Goal: Task Accomplishment & Management: Use online tool/utility

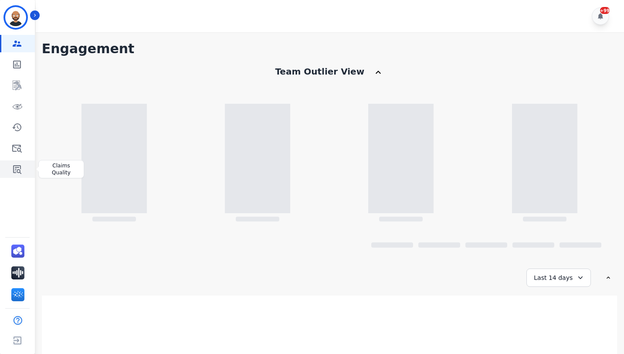
click at [15, 167] on icon "Sidebar" at bounding box center [17, 169] width 8 height 9
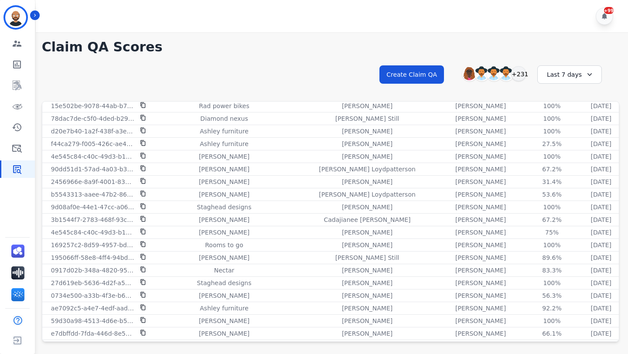
scroll to position [292, 0]
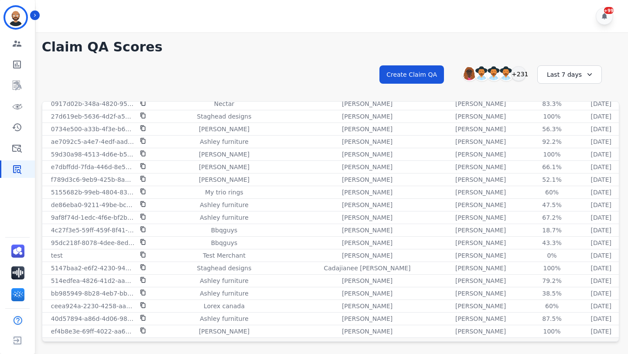
click at [128, 76] on div "**********" at bounding box center [330, 82] width 577 height 37
click at [23, 145] on link "Sidebar" at bounding box center [18, 147] width 34 height 17
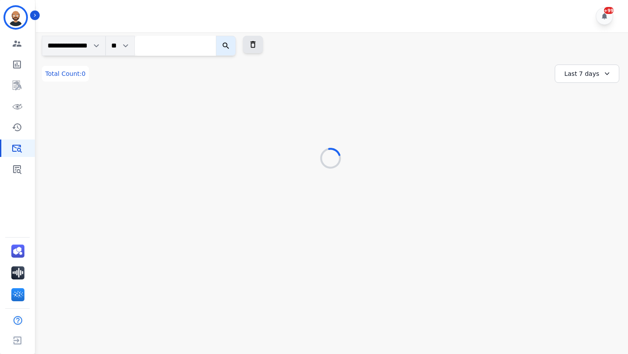
click at [187, 49] on input "search" at bounding box center [175, 46] width 81 height 20
paste input "**********"
type input "**********"
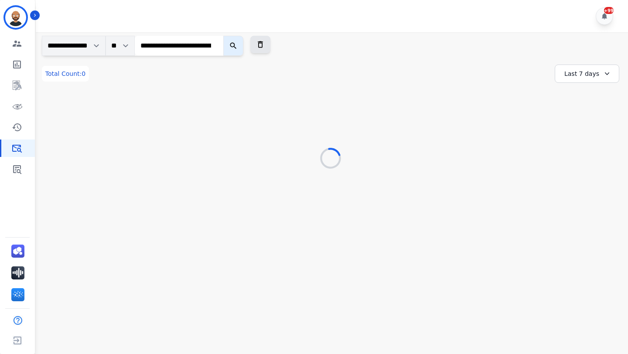
click at [238, 46] on icon "submit" at bounding box center [233, 45] width 9 height 9
click at [588, 84] on div "**********" at bounding box center [330, 115] width 577 height 103
click at [588, 79] on div "Last 7 days" at bounding box center [586, 73] width 64 height 18
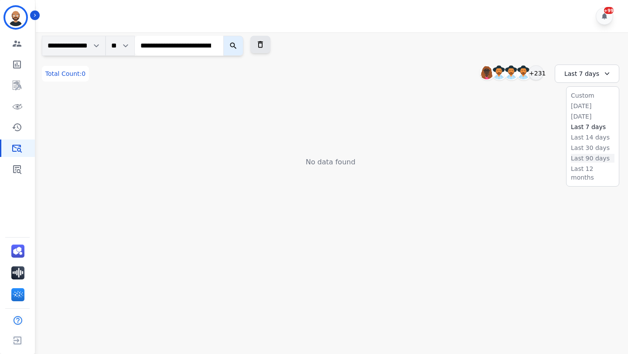
click at [586, 157] on li "Last 90 days" at bounding box center [592, 158] width 44 height 9
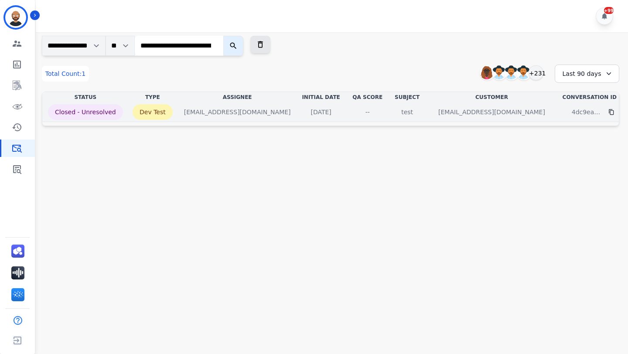
click at [561, 114] on div "4dc9ea98-b442-4e32-a533-9d77e9c79b81" at bounding box center [588, 112] width 55 height 16
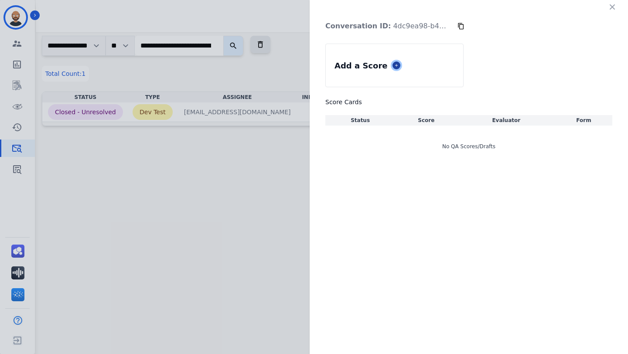
click at [392, 68] on button at bounding box center [396, 65] width 8 height 8
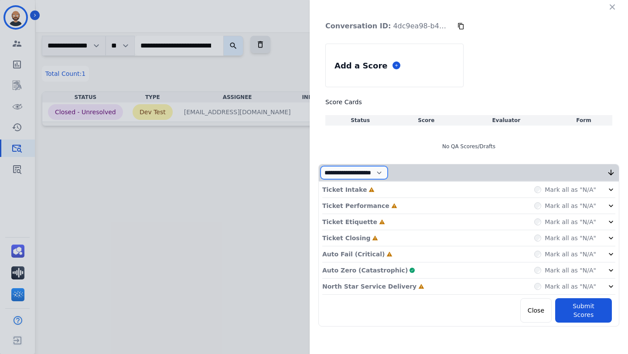
click at [387, 174] on select "**********" at bounding box center [353, 172] width 67 height 13
click at [545, 185] on div "Mark all as "N/A"" at bounding box center [565, 189] width 62 height 9
click at [539, 194] on div "Ticket Intake Incomplete Mark all as "N/A"" at bounding box center [468, 190] width 293 height 16
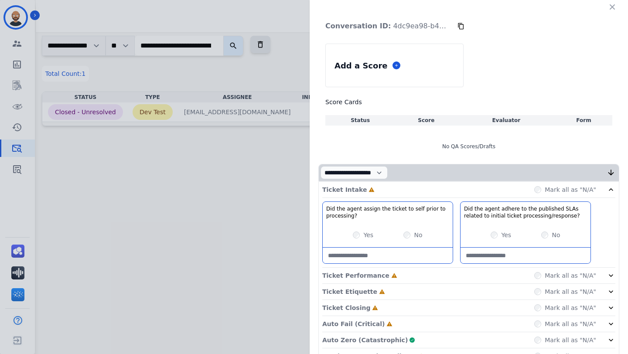
drag, startPoint x: 579, startPoint y: 183, endPoint x: 538, endPoint y: 193, distance: 42.6
click at [538, 193] on div "Mark all as "N/A"" at bounding box center [565, 189] width 62 height 9
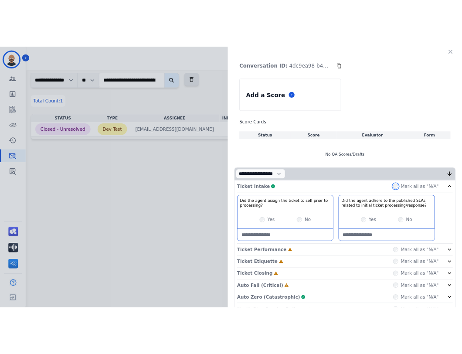
scroll to position [43, 0]
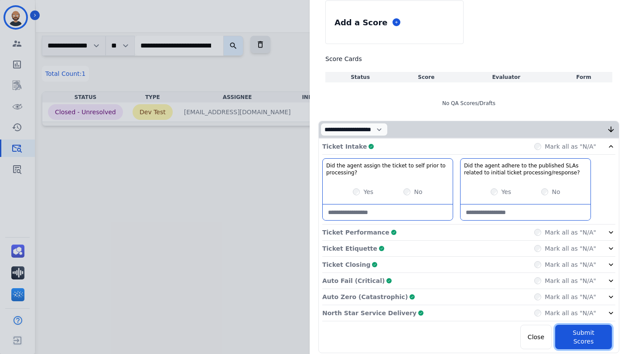
click at [594, 326] on button "Submit Scores" at bounding box center [583, 337] width 57 height 24
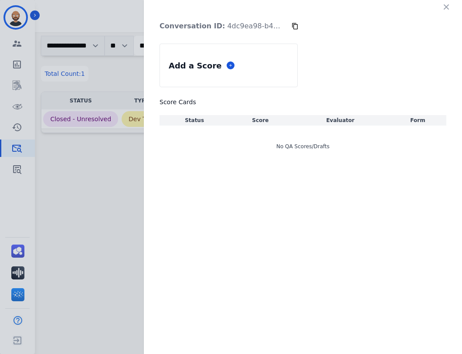
scroll to position [0, 0]
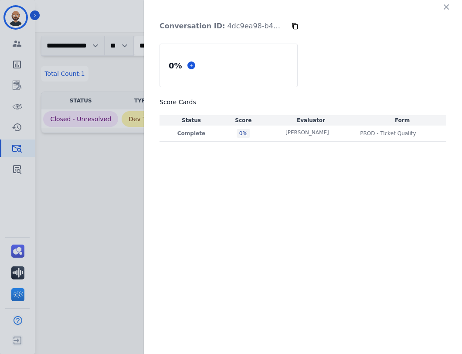
click at [92, 192] on div "Conversation ID: 4dc9ea98-b442-4e32-a533-9d77e9c79b81 0 % Score Cards Status Sc…" at bounding box center [231, 177] width 462 height 354
click at [445, 10] on icon "button" at bounding box center [446, 7] width 9 height 9
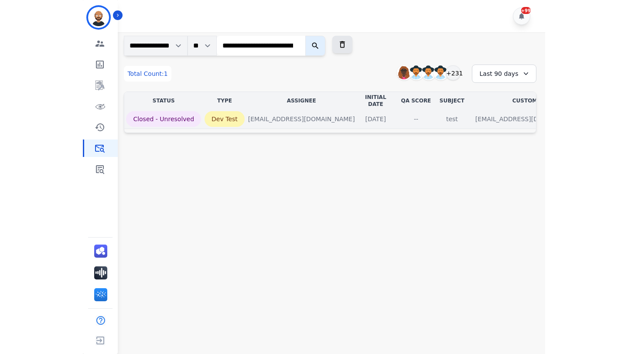
scroll to position [0, 24]
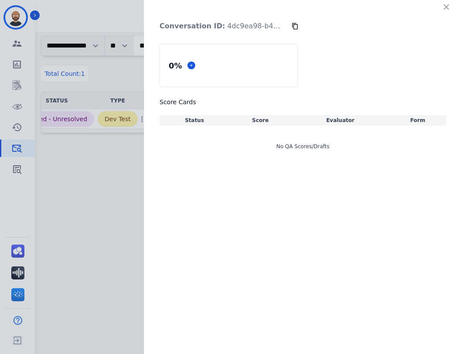
click at [294, 29] on icon at bounding box center [295, 26] width 6 height 7
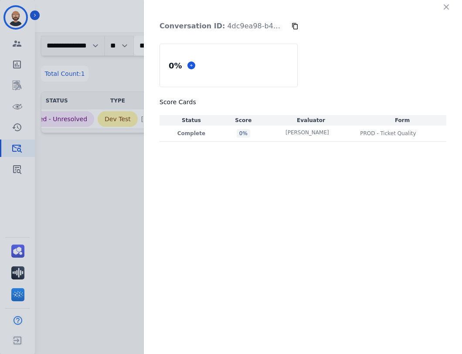
click at [294, 29] on icon at bounding box center [295, 26] width 6 height 7
click at [294, 28] on icon at bounding box center [295, 26] width 7 height 7
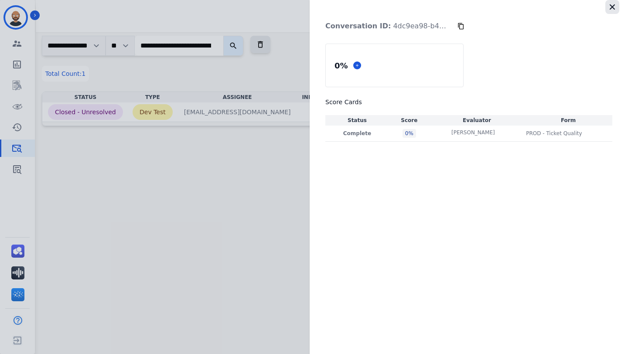
scroll to position [0, 0]
